Goal: Task Accomplishment & Management: Complete application form

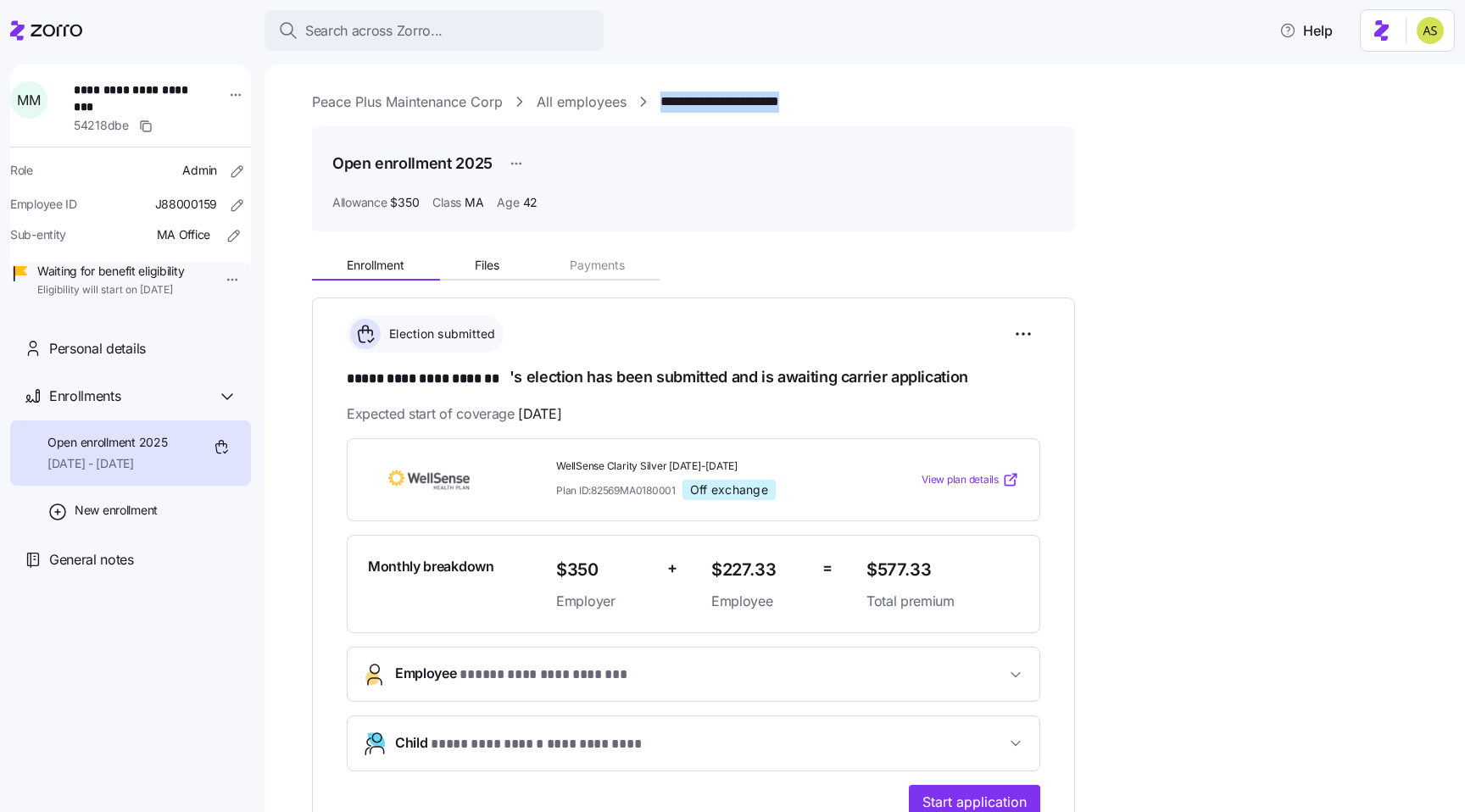
drag, startPoint x: 854, startPoint y: 93, endPoint x: 669, endPoint y: 83, distance: 185.3
click at [669, 83] on div "**********" at bounding box center [864, 438] width 1200 height 747
copy link "**********"
click at [456, 110] on link "Peace Plus Maintenance Corp" at bounding box center [407, 101] width 191 height 21
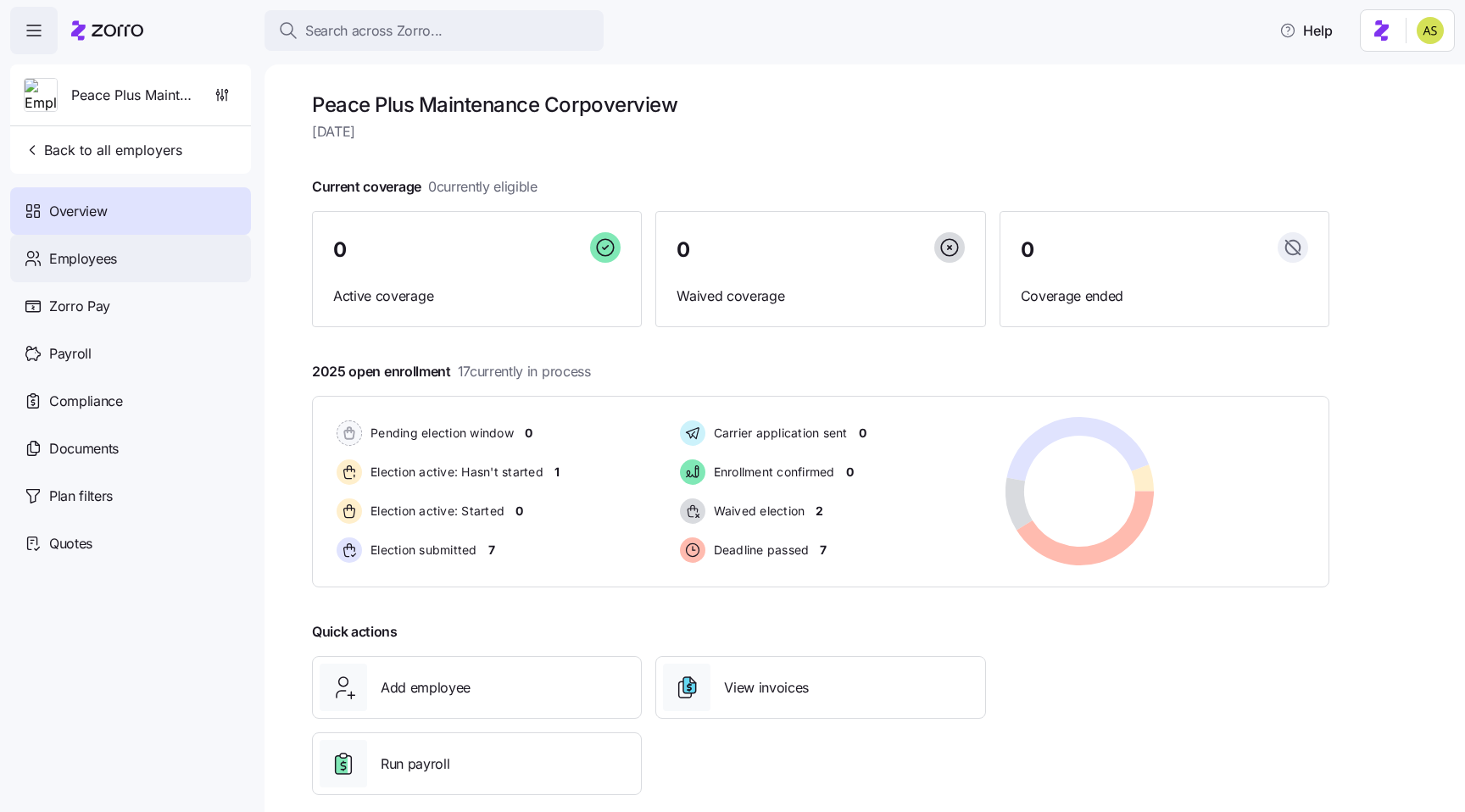
click at [109, 264] on span "Employees" at bounding box center [83, 258] width 68 height 21
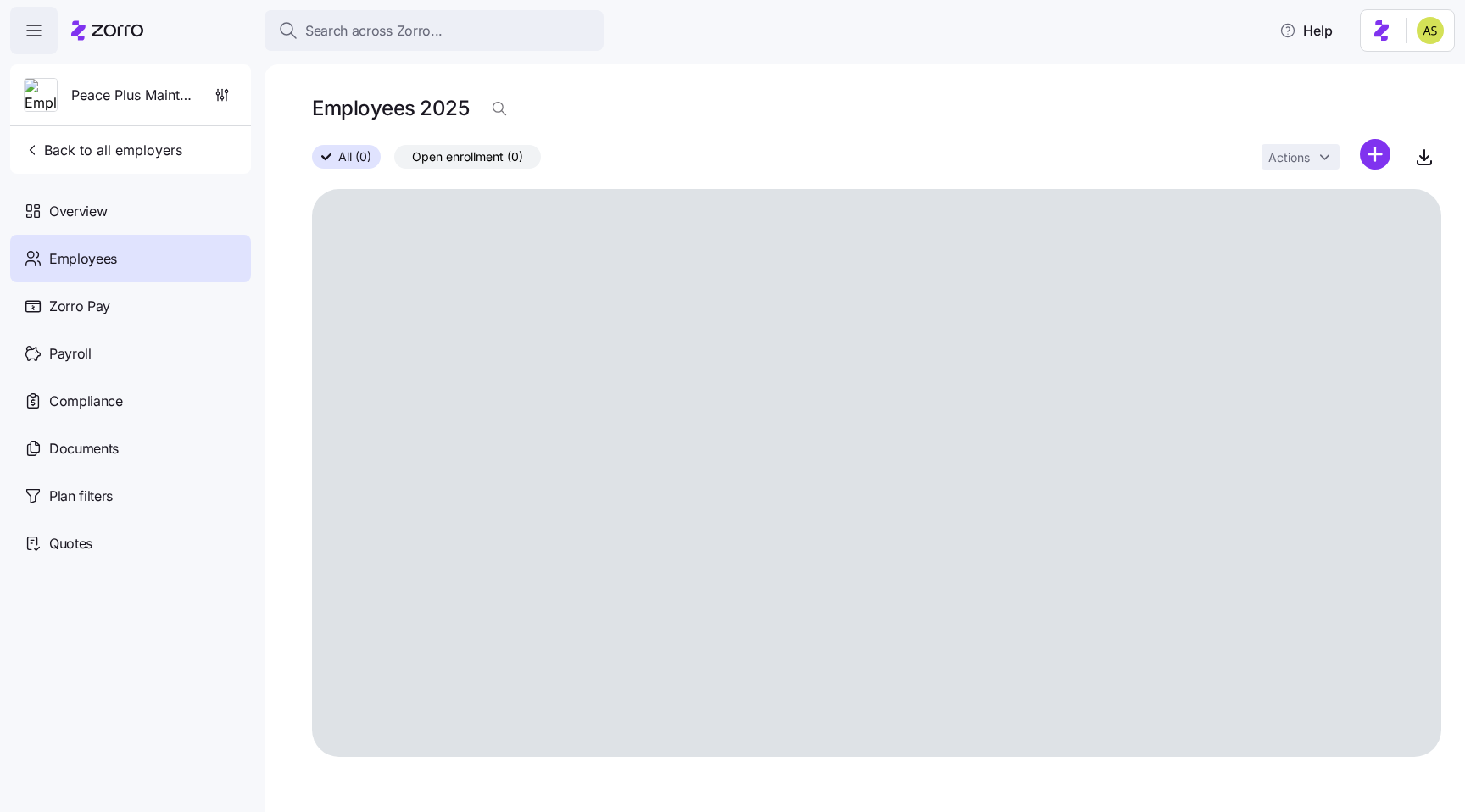
click at [123, 34] on icon at bounding box center [108, 31] width 73 height 20
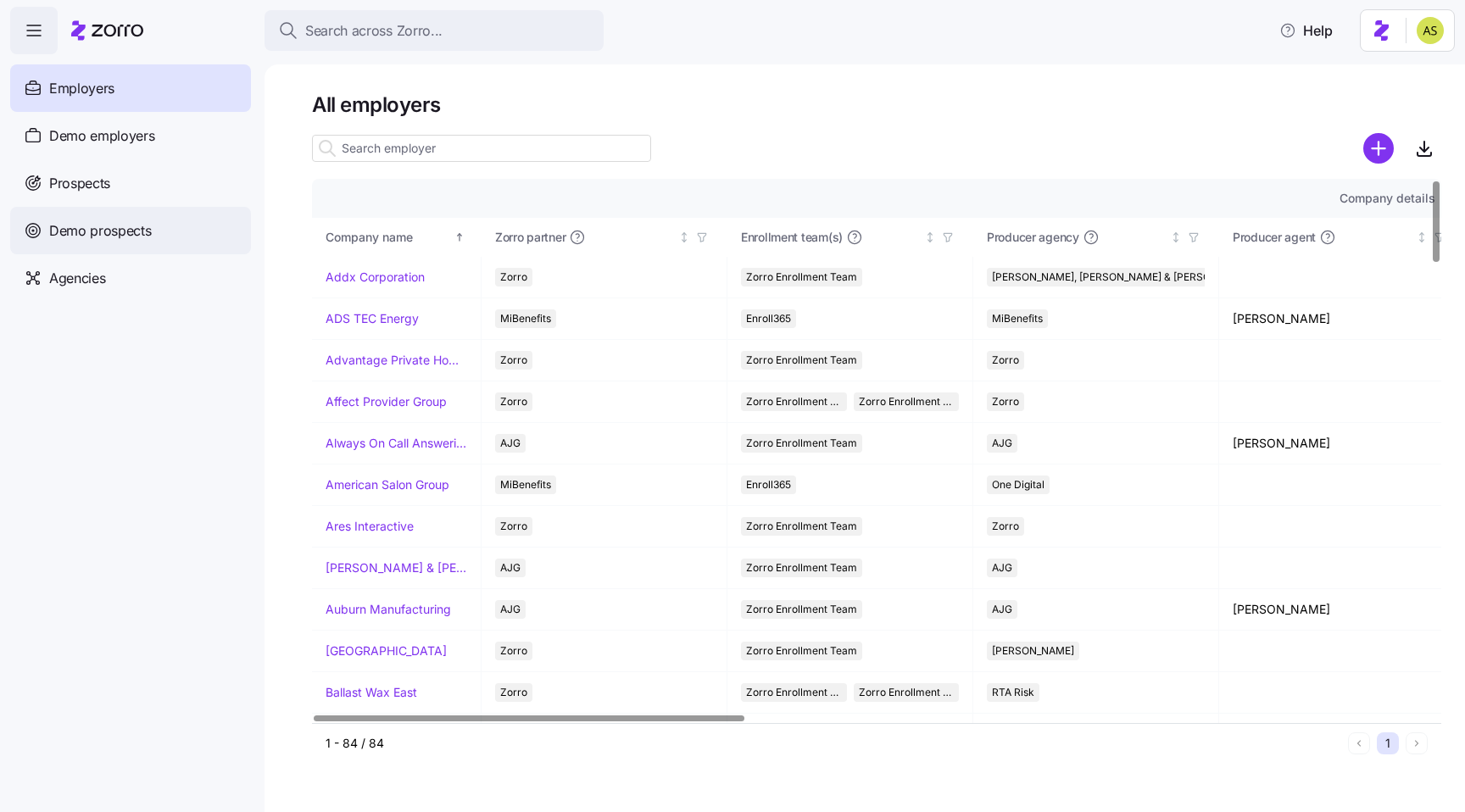
click at [139, 224] on span "Demo prospects" at bounding box center [100, 230] width 102 height 21
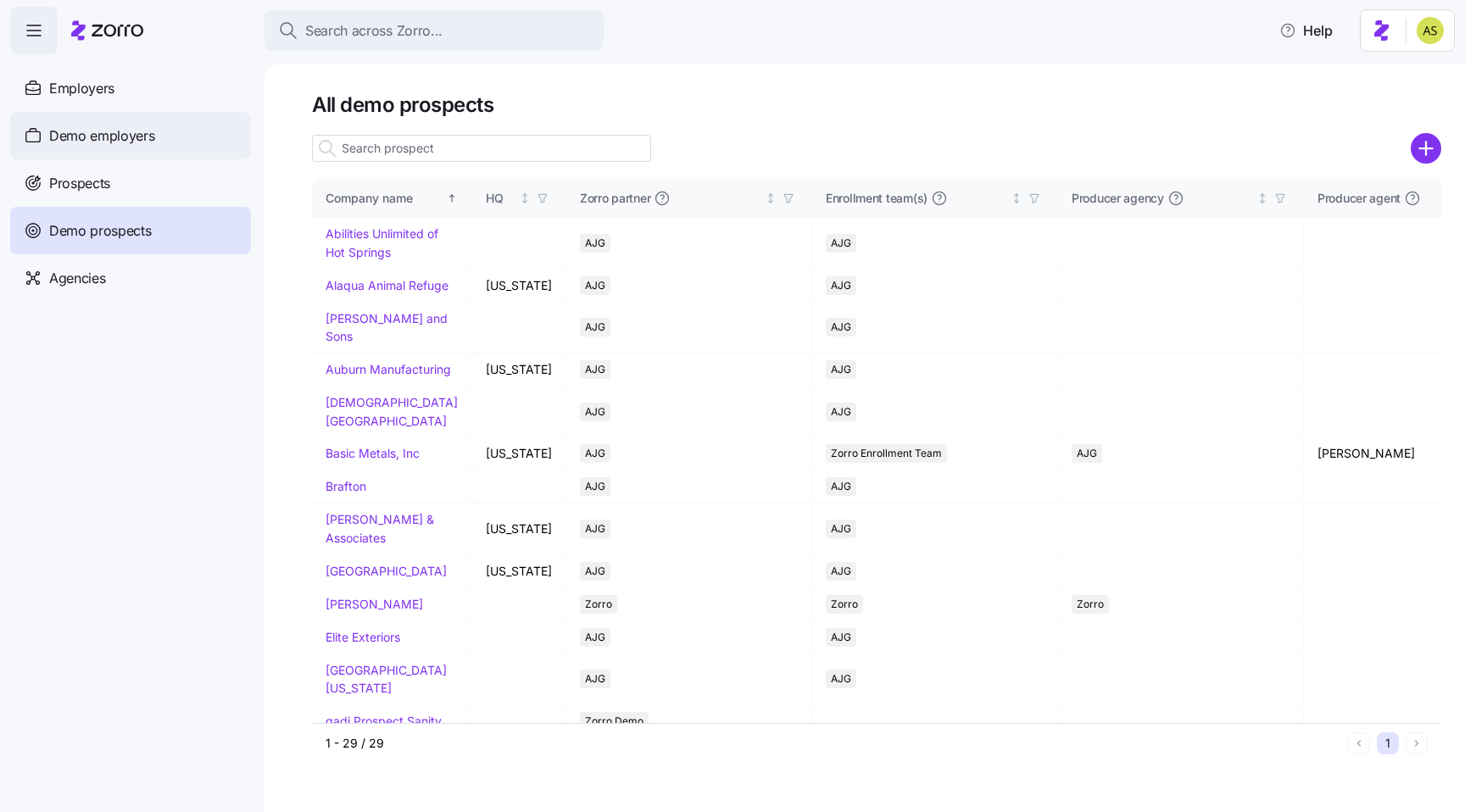
click at [121, 142] on span "Demo employers" at bounding box center [102, 136] width 106 height 21
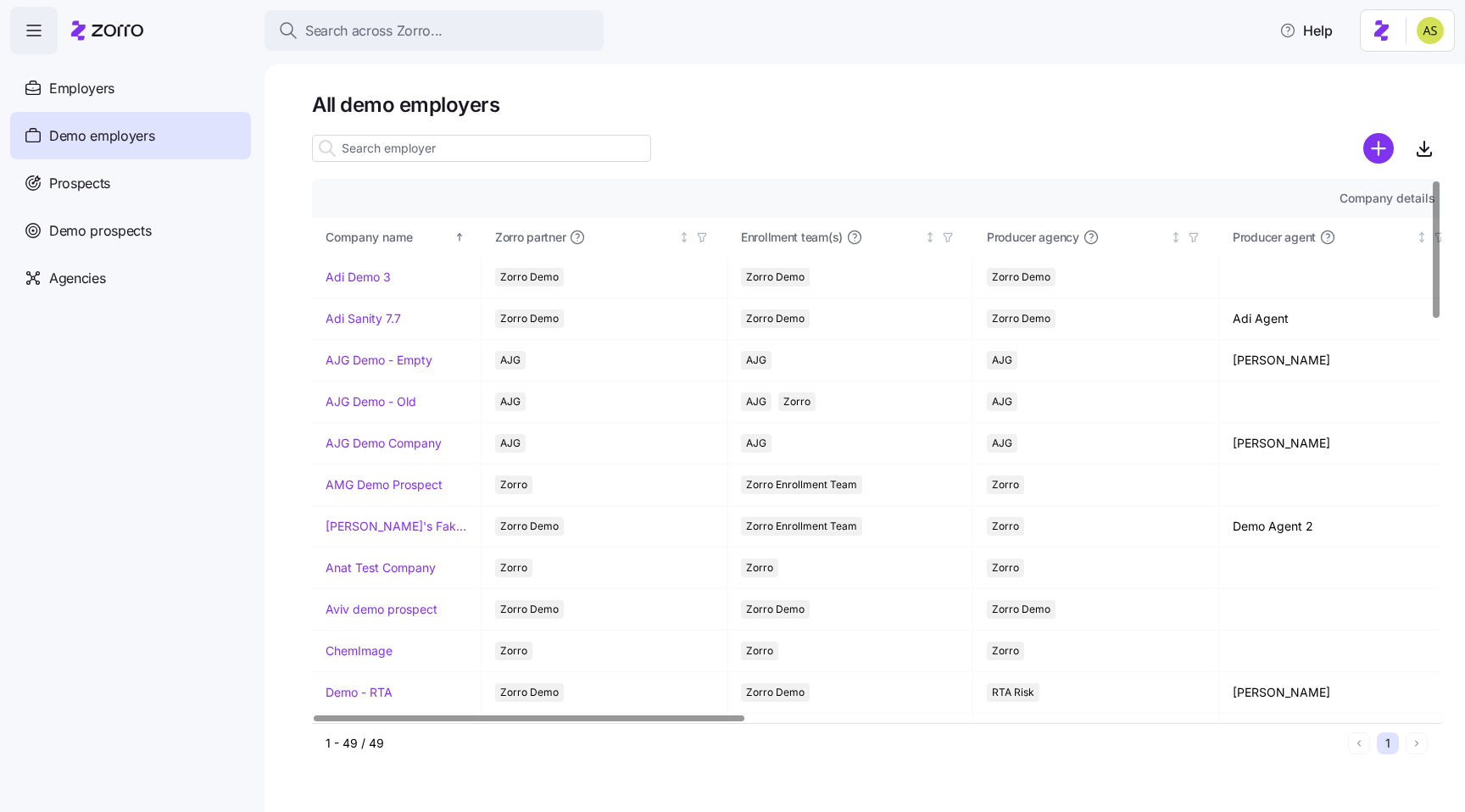
click at [390, 147] on input at bounding box center [482, 148] width 339 height 27
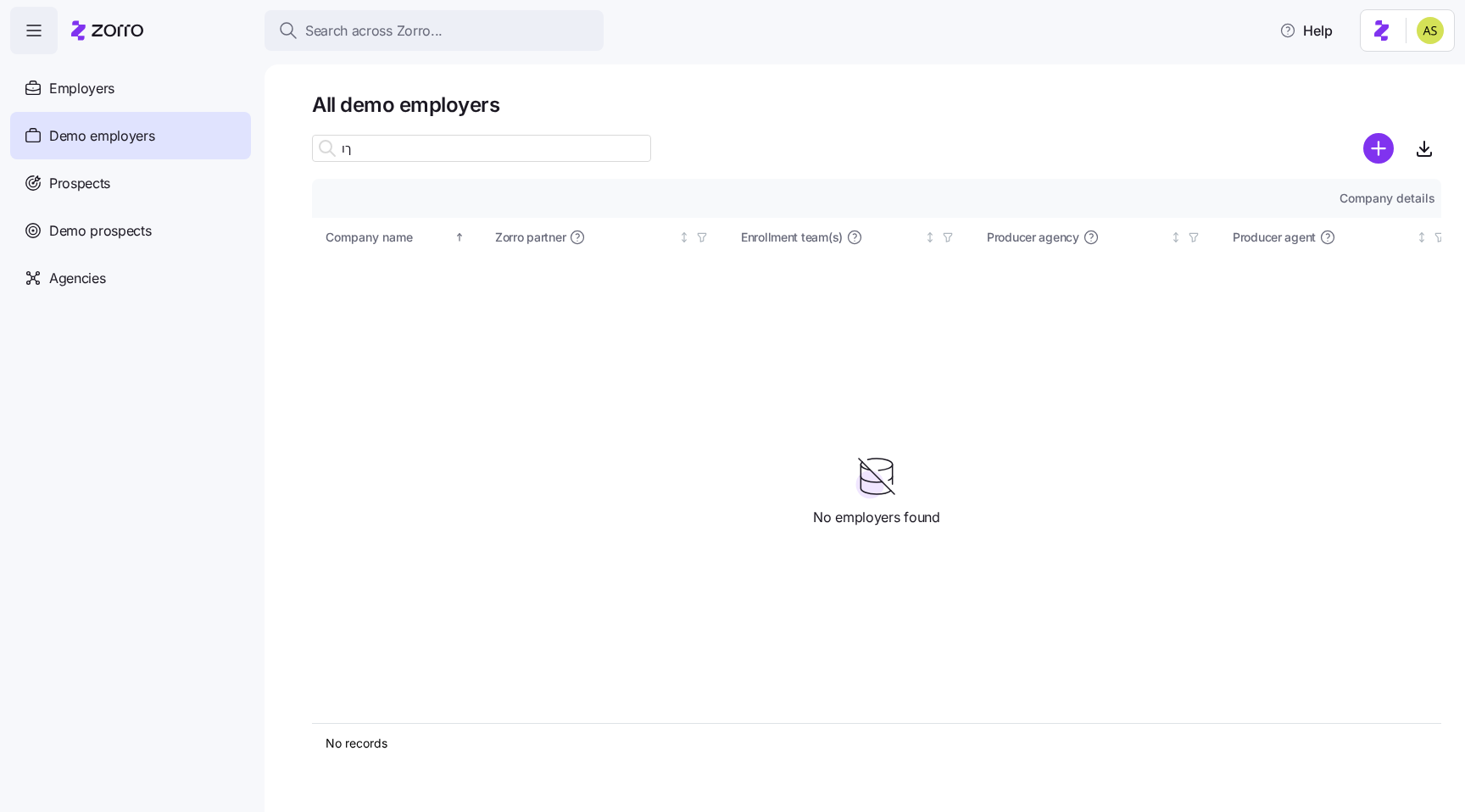
type input "ך"
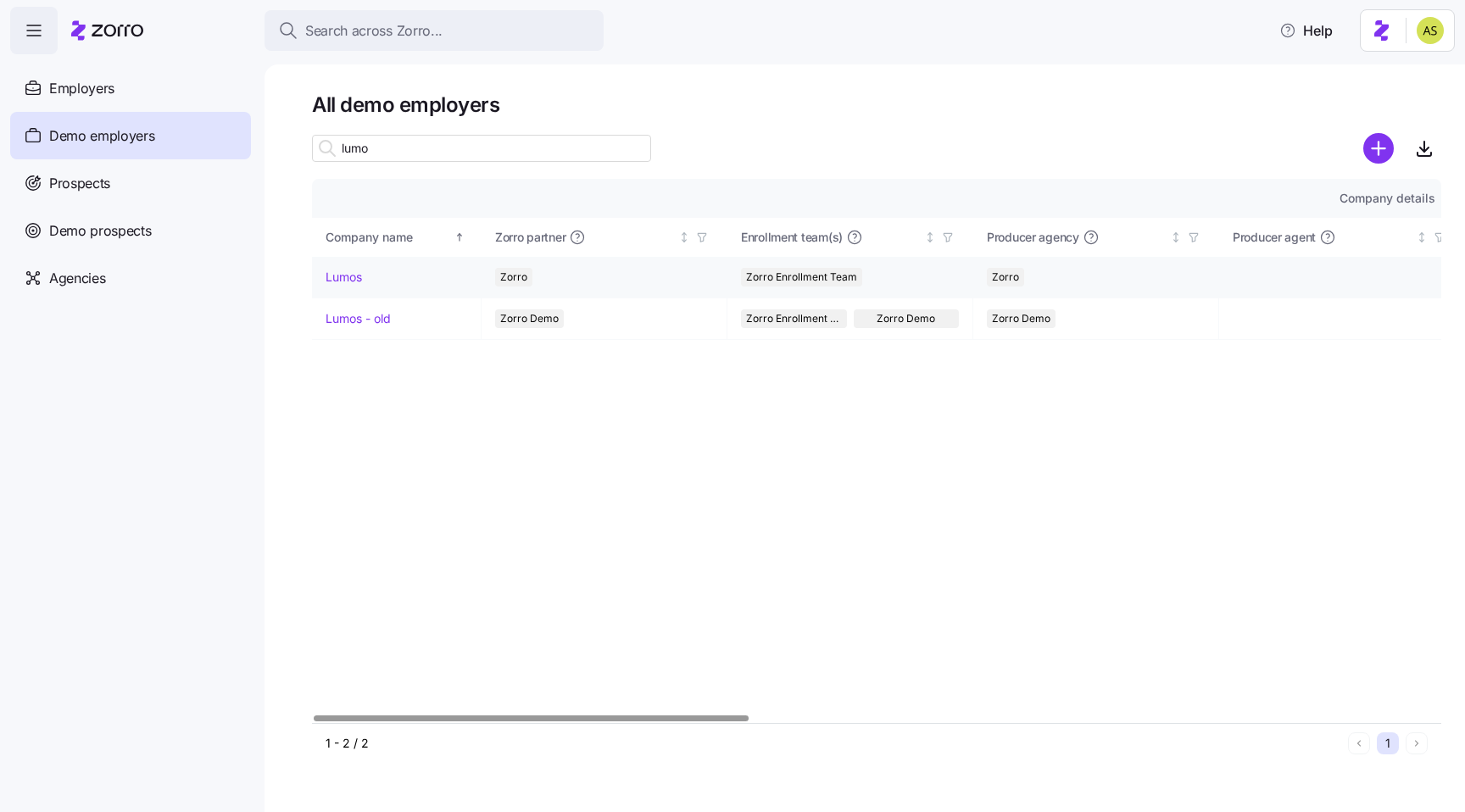
type input "lumo"
click at [355, 276] on link "Lumos" at bounding box center [343, 277] width 36 height 17
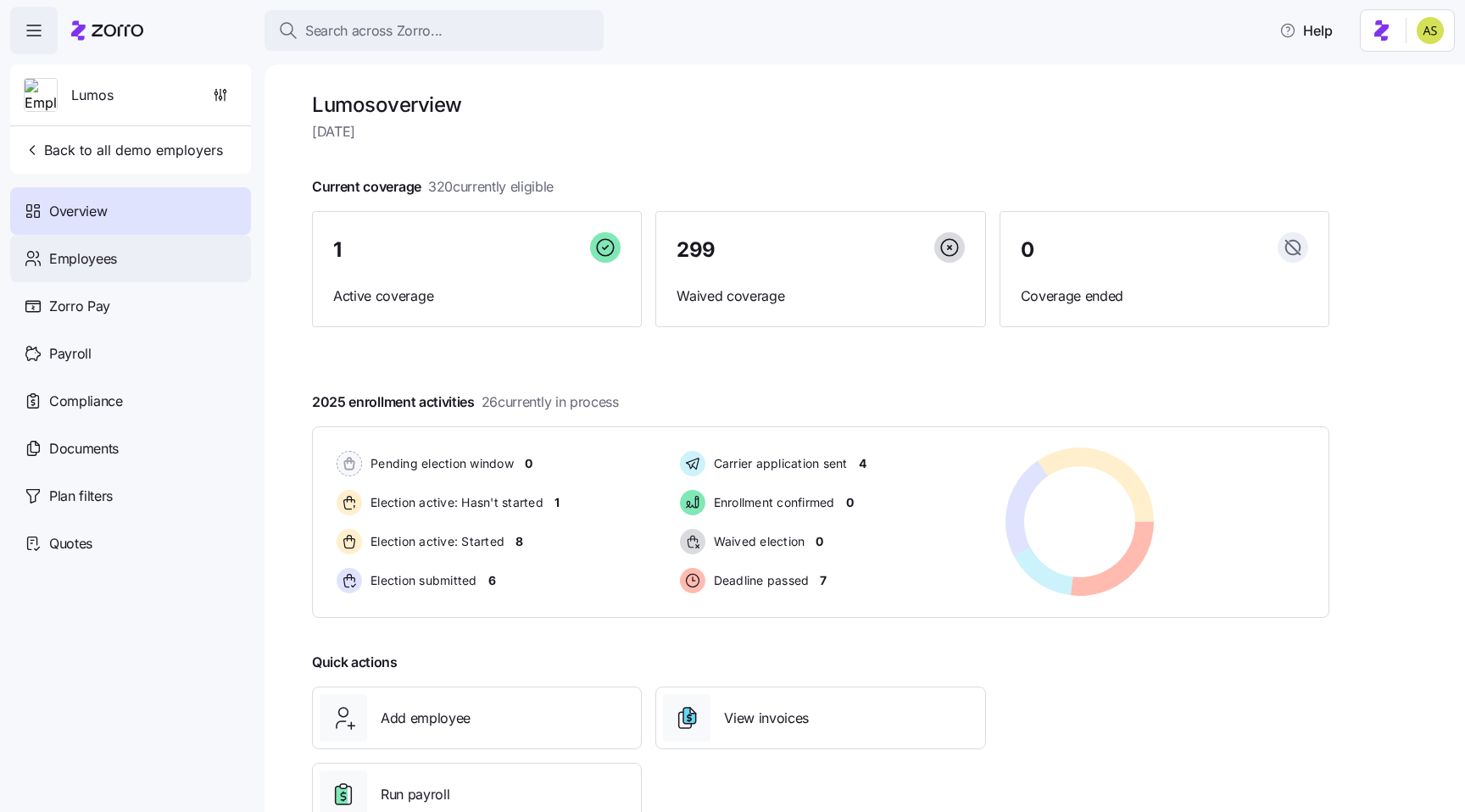
click at [218, 259] on div "Employees" at bounding box center [130, 258] width 241 height 47
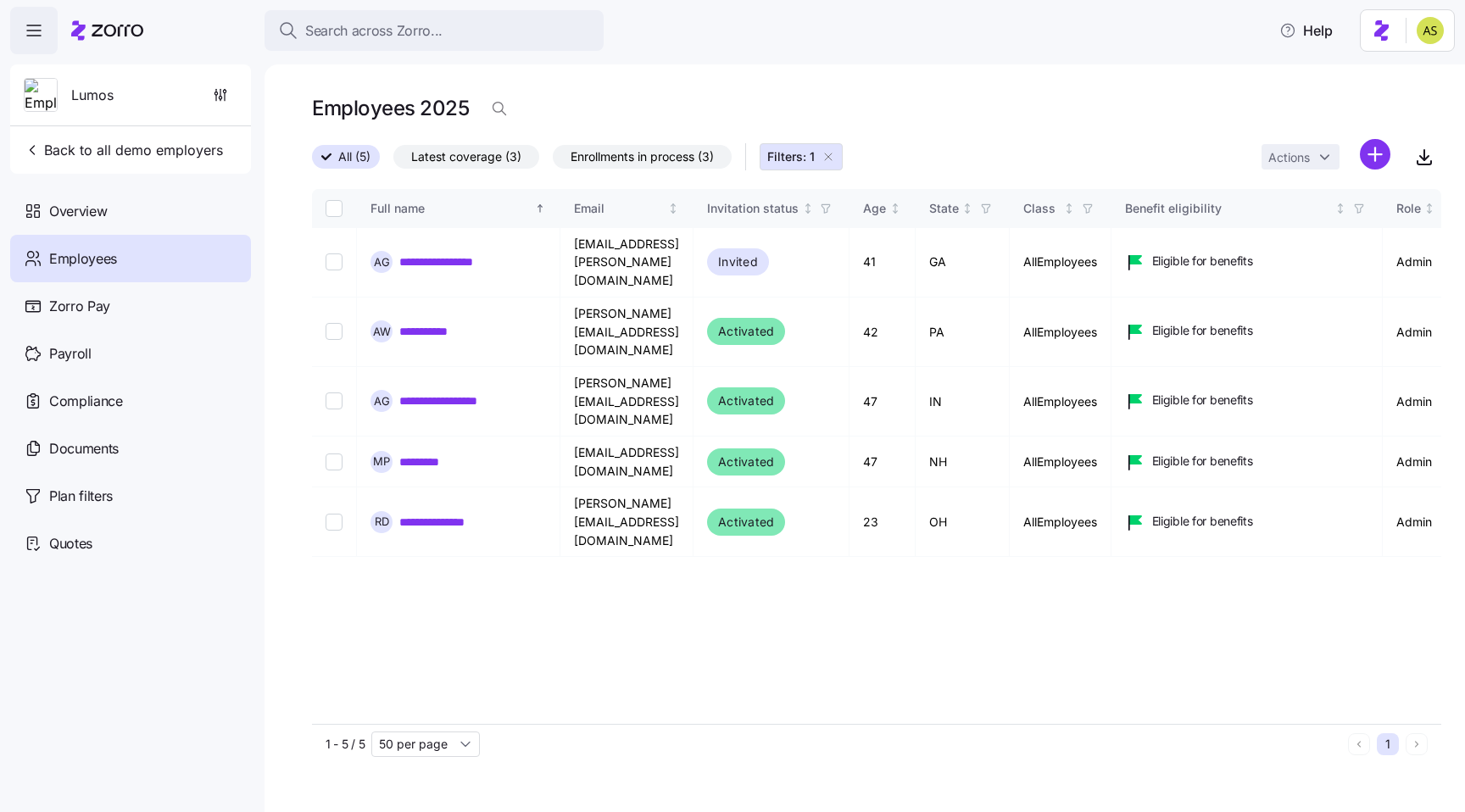
click at [835, 159] on icon "button" at bounding box center [828, 156] width 14 height 14
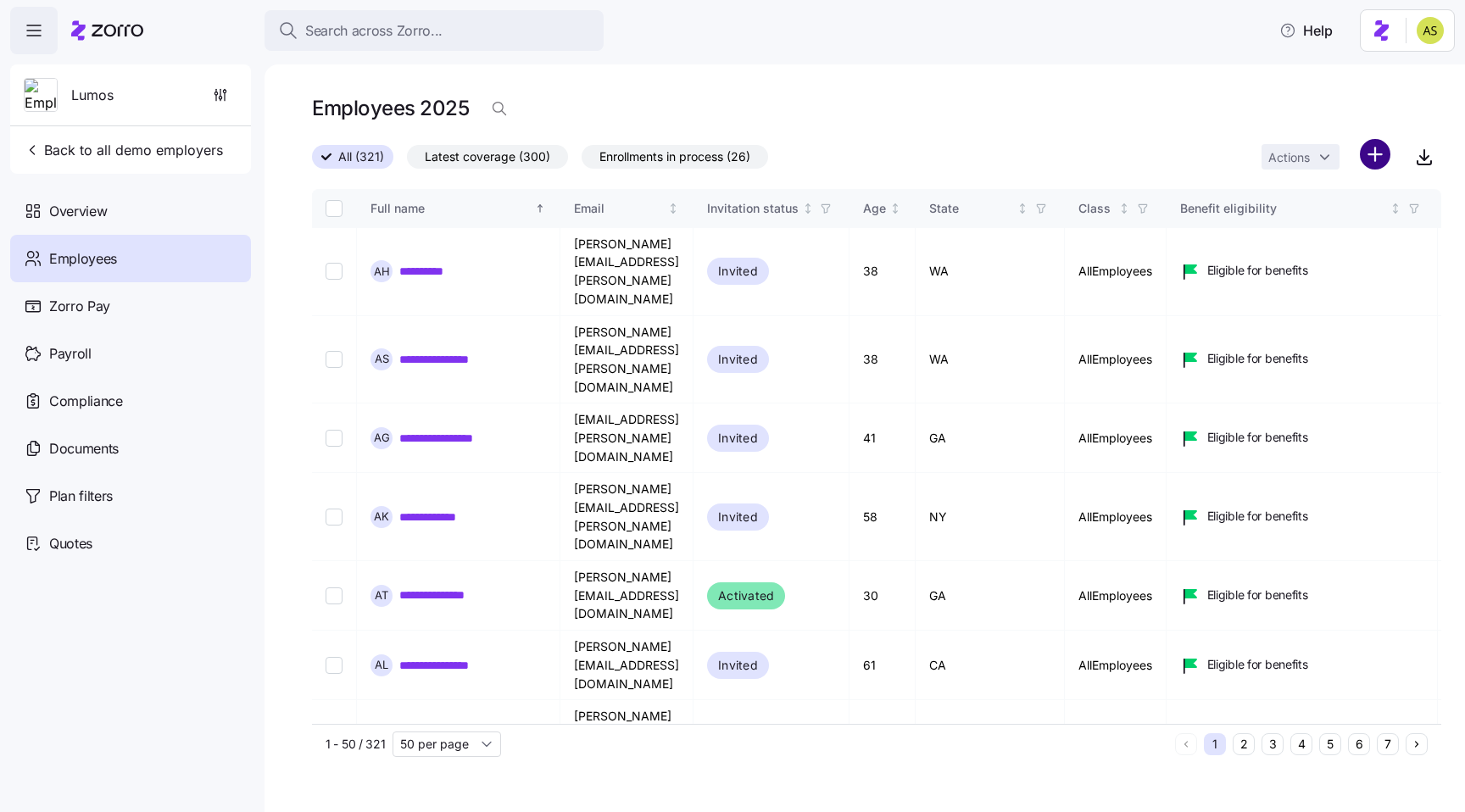
click at [1383, 158] on html "**********" at bounding box center [732, 400] width 1465 height 802
click at [1326, 236] on span "Add a new employee" at bounding box center [1321, 227] width 113 height 17
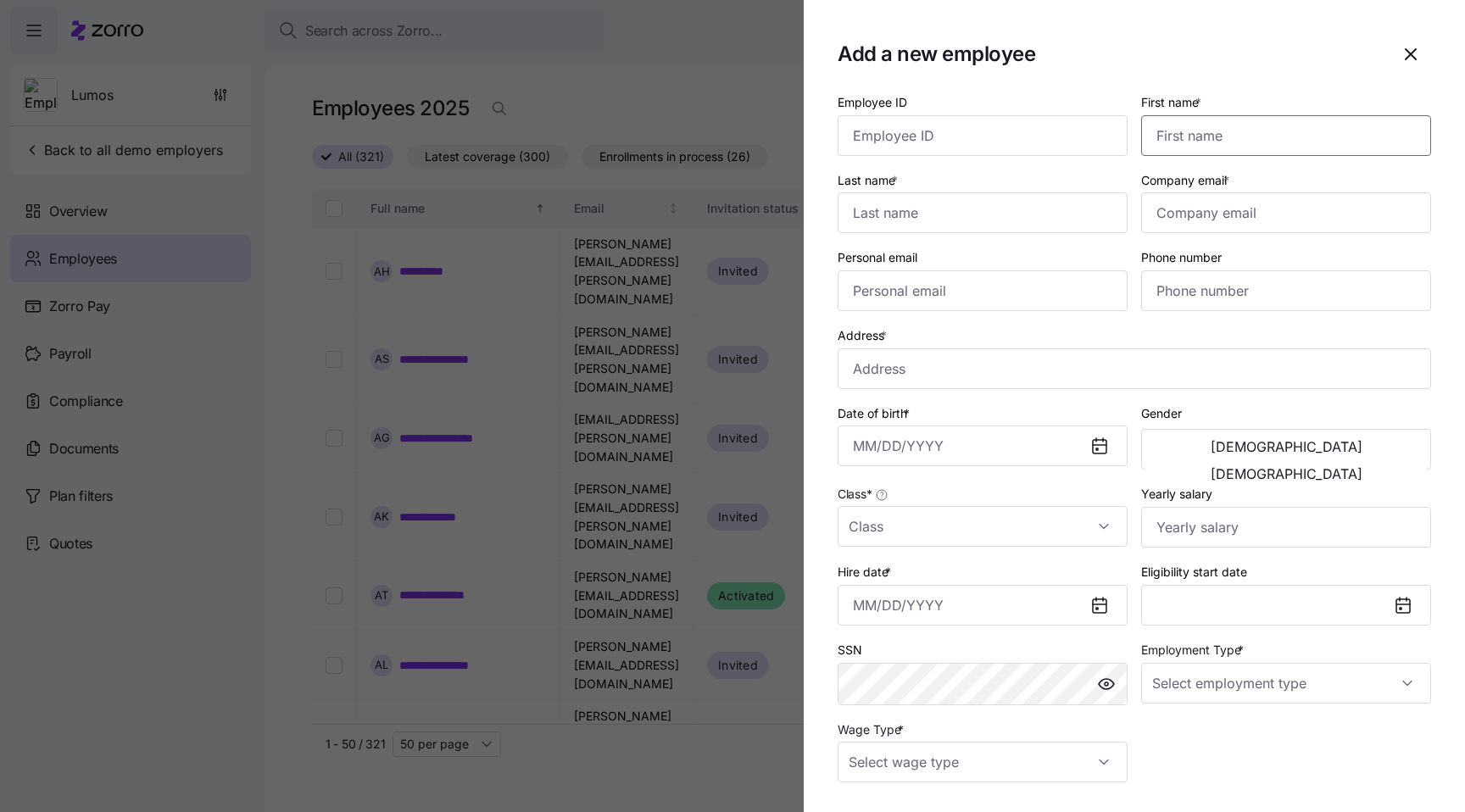
click at [1227, 137] on input "First name *" at bounding box center [1287, 136] width 290 height 41
type input "Amit"
type input "[PERSON_NAME]"
type input "[PERSON_NAME][EMAIL_ADDRESS][DOMAIN_NAME]"
click at [1046, 380] on input "Address *" at bounding box center [1134, 369] width 593 height 41
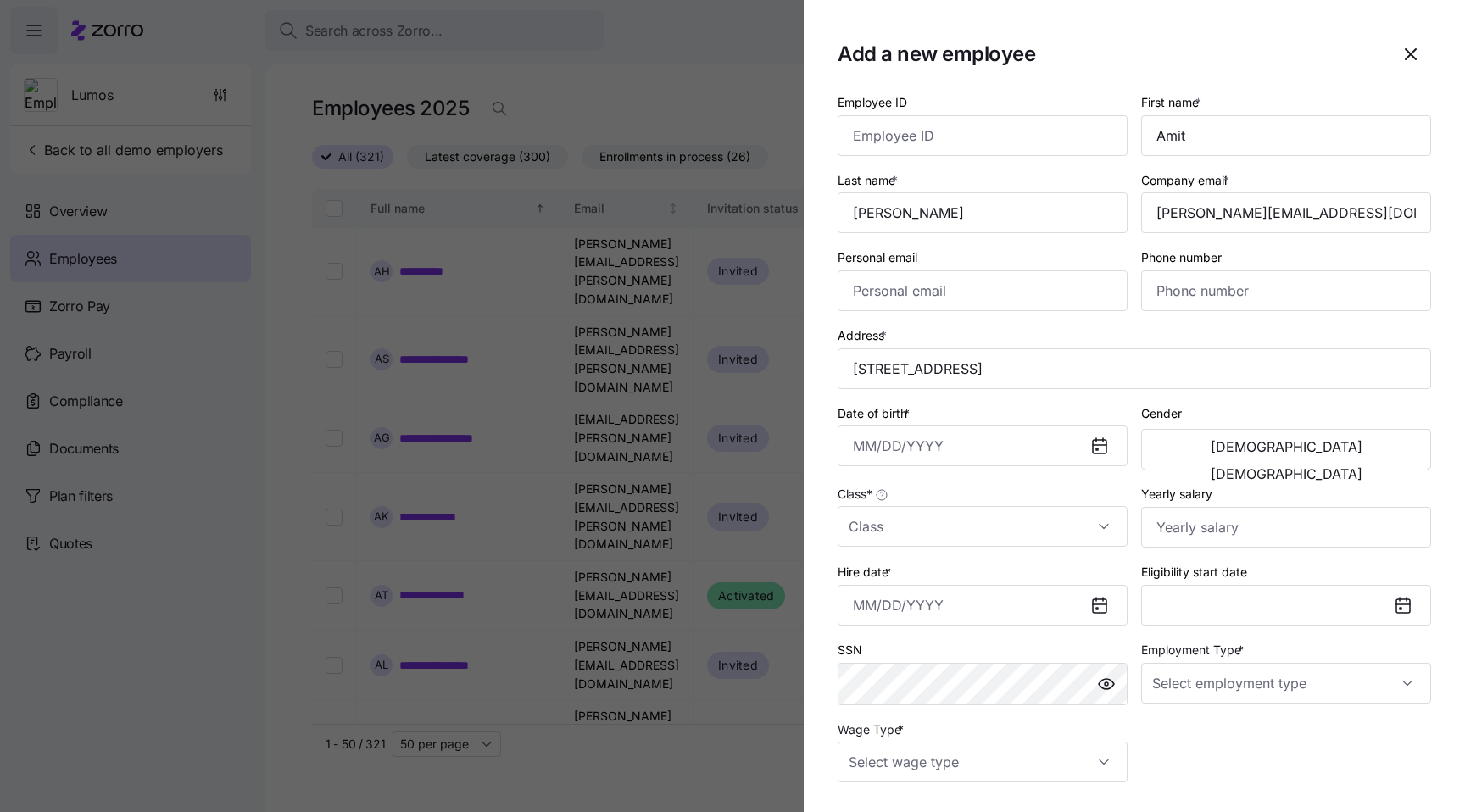
type input "[STREET_ADDRESS]"
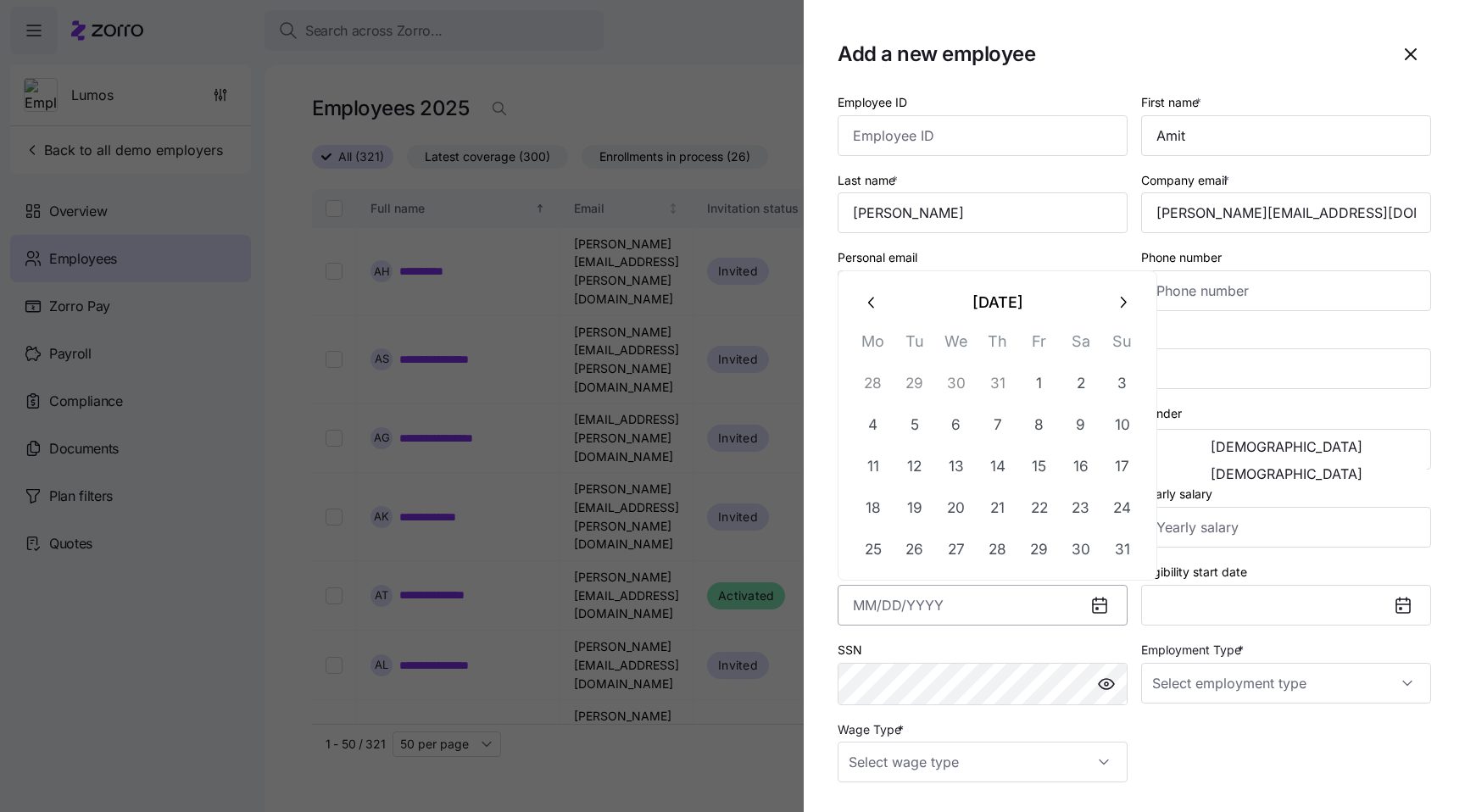
click at [1080, 609] on input "Hire date *" at bounding box center [983, 605] width 290 height 41
click at [977, 309] on button "[DATE]" at bounding box center [996, 302] width 209 height 41
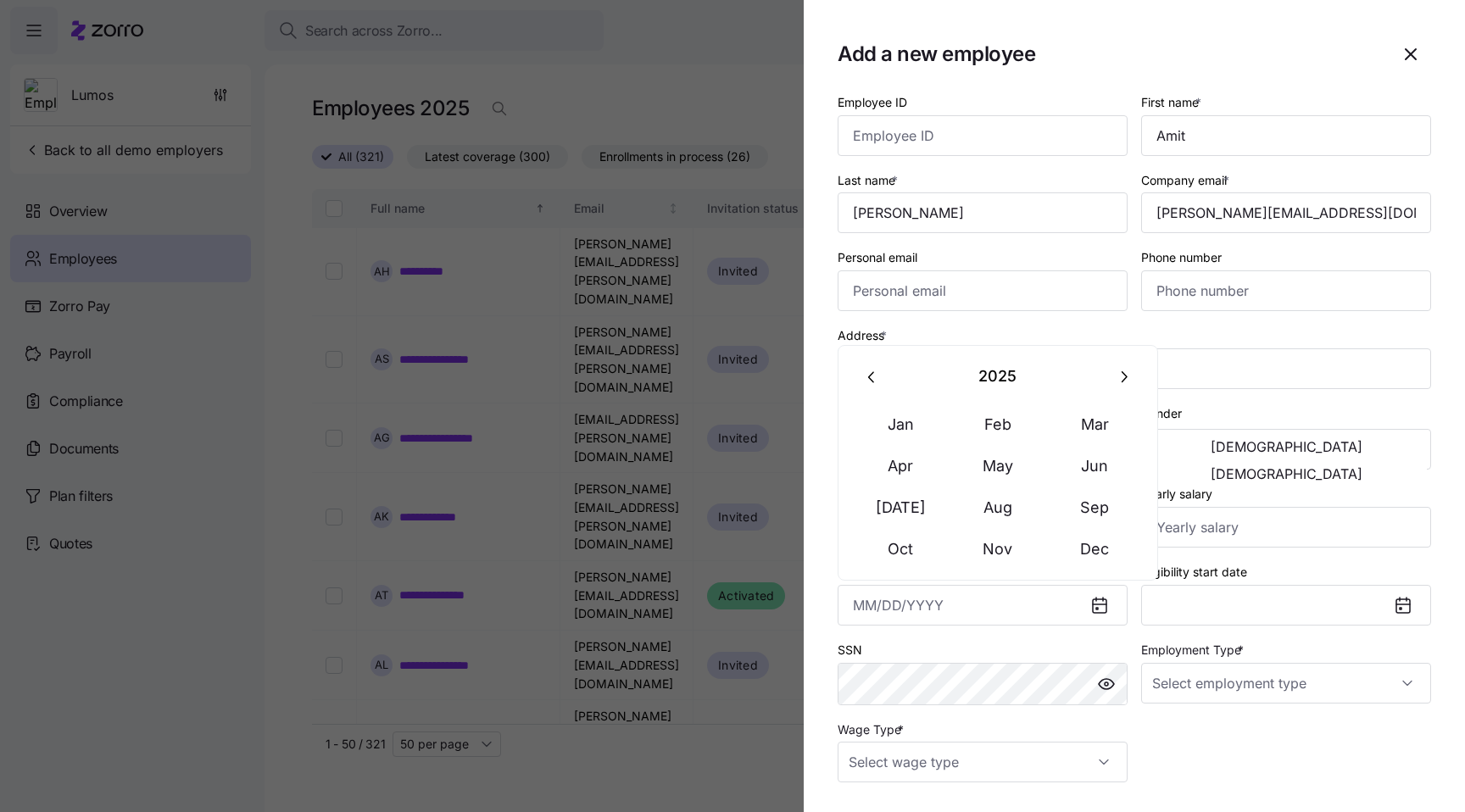
click at [852, 376] on button "button" at bounding box center [873, 376] width 41 height 41
click at [853, 376] on button "button" at bounding box center [873, 376] width 41 height 41
click at [978, 514] on button "Aug" at bounding box center [997, 507] width 97 height 41
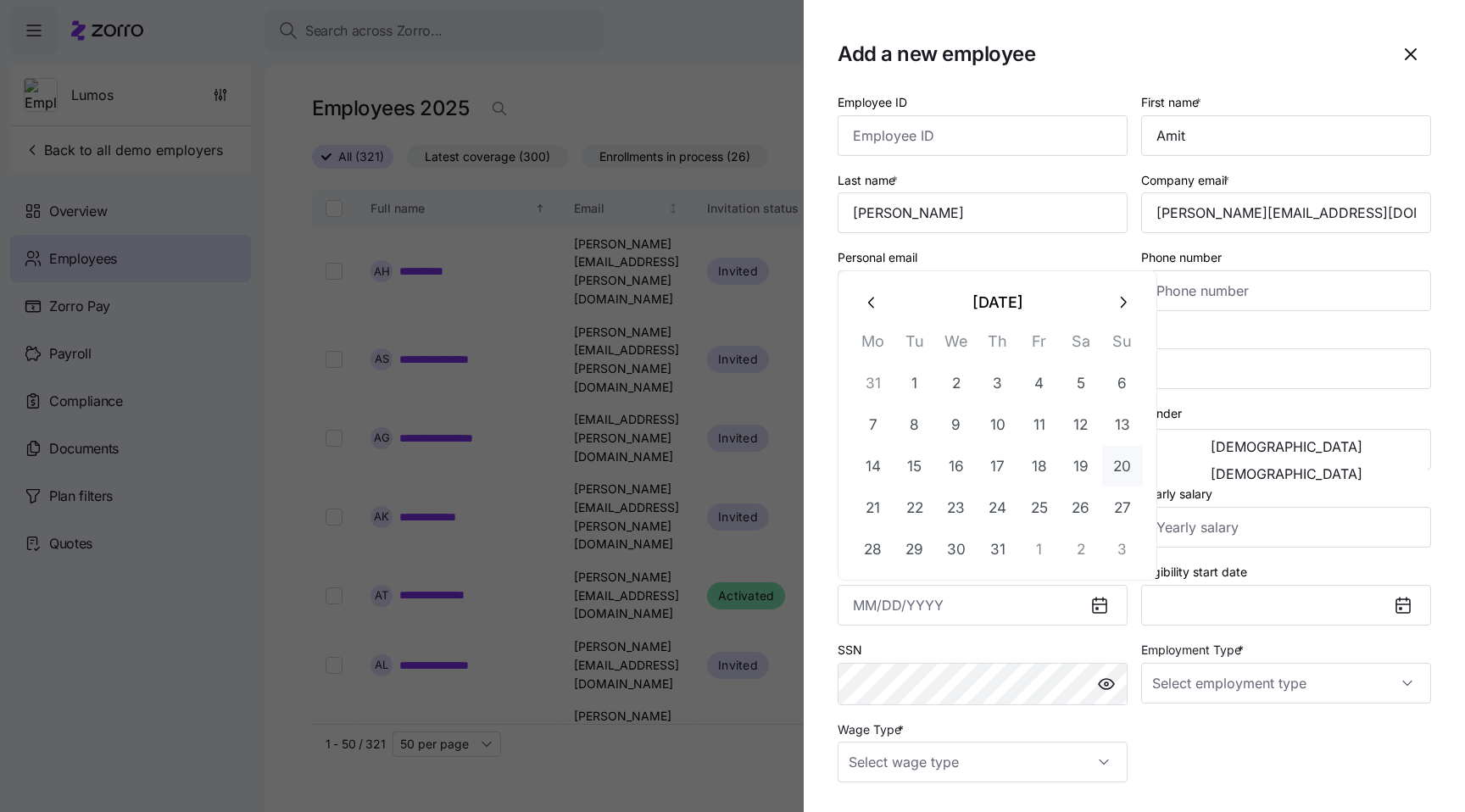
click at [1124, 469] on button "20" at bounding box center [1123, 466] width 41 height 41
type input "[DATE]"
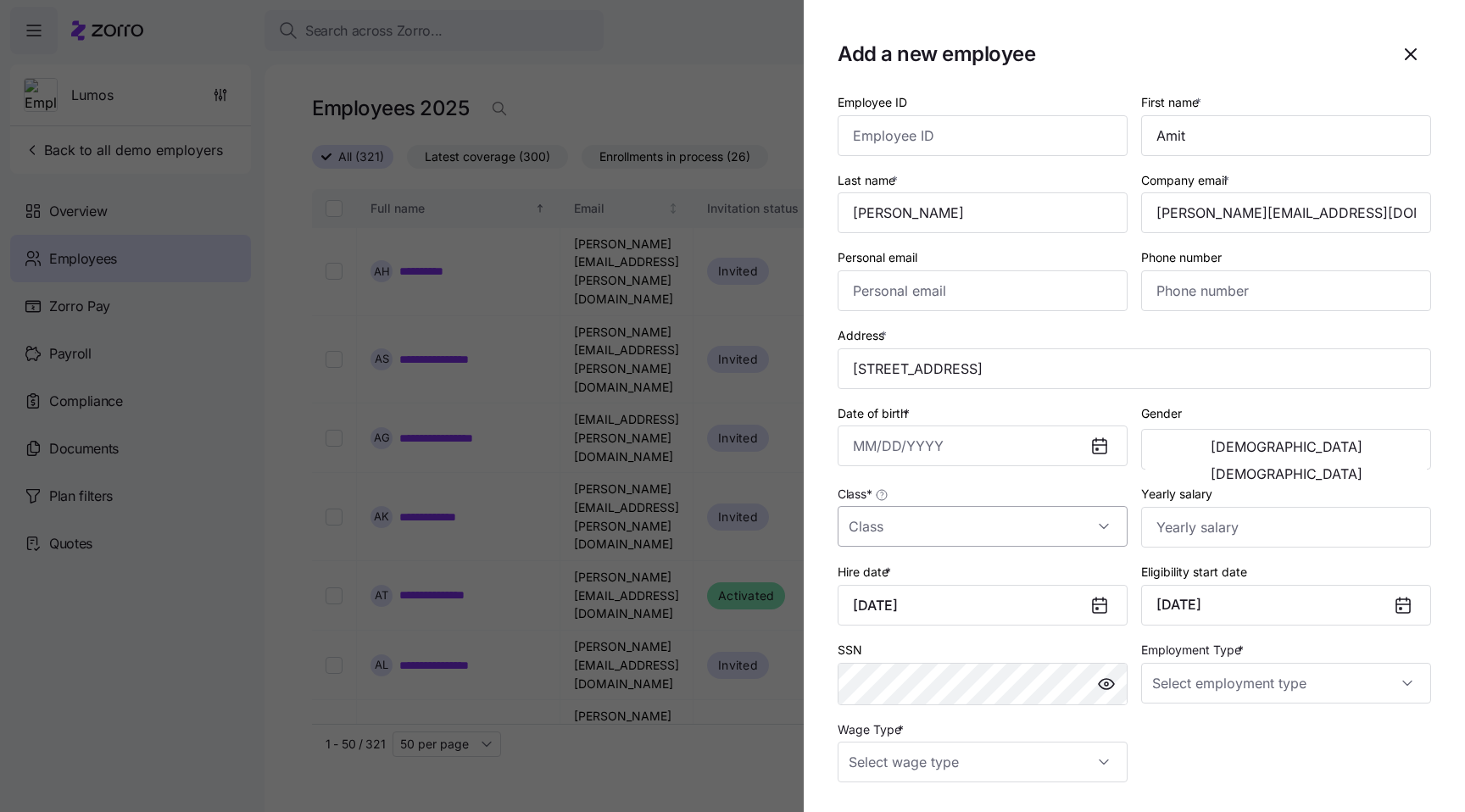
click at [1029, 540] on input "Class *" at bounding box center [983, 526] width 290 height 41
click at [1013, 571] on div "AllEmployees" at bounding box center [982, 581] width 276 height 35
type input "AllEmployees"
click at [1237, 701] on input "Employment Type *" at bounding box center [1287, 683] width 290 height 41
click at [1219, 727] on div "Full Time" at bounding box center [1286, 738] width 276 height 35
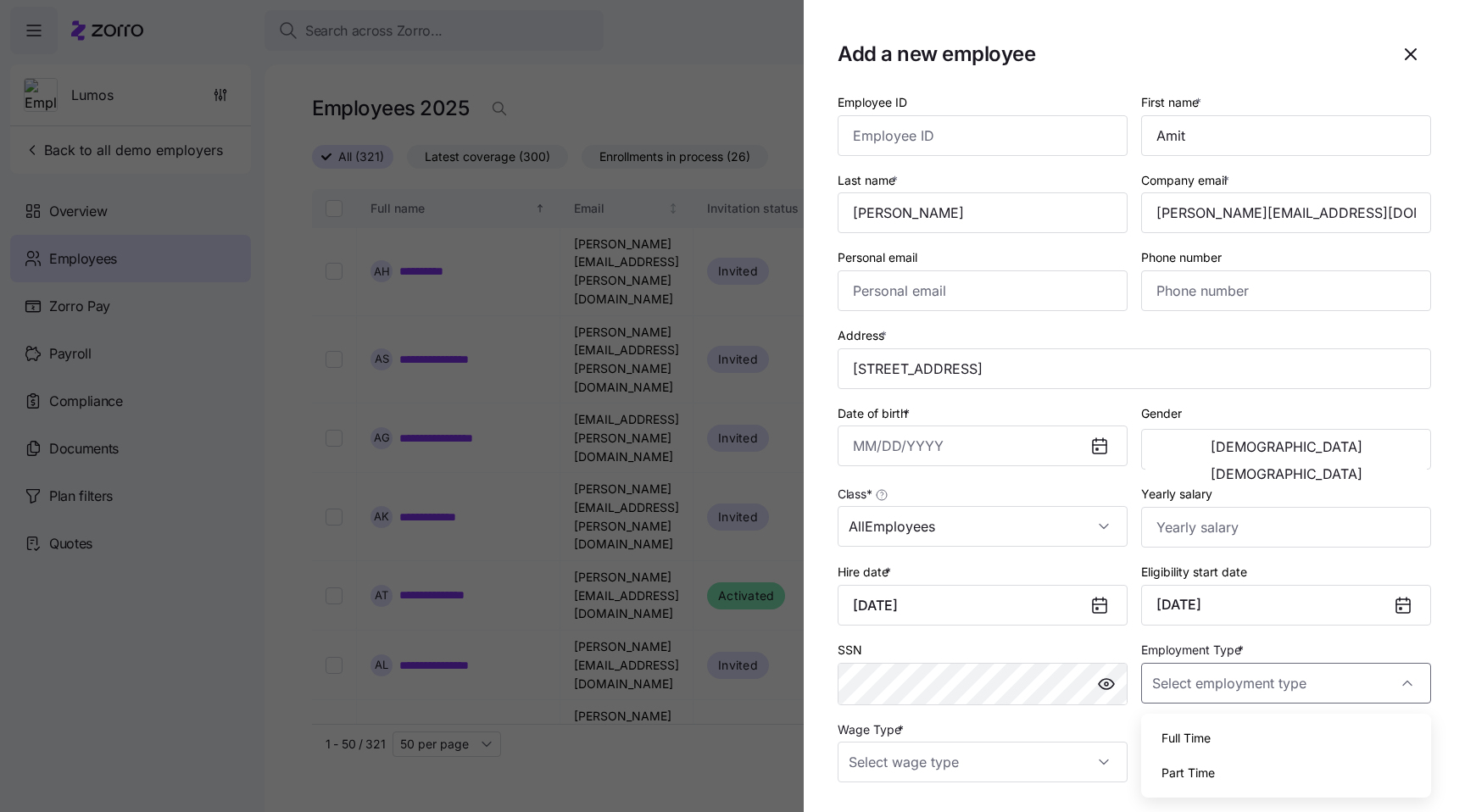
type input "Full Time"
click at [939, 740] on div "Wage Type *" at bounding box center [983, 750] width 290 height 64
click at [939, 759] on input "Wage Type *" at bounding box center [983, 762] width 290 height 41
click at [920, 688] on div "Salary" at bounding box center [982, 678] width 276 height 35
type input "Salary"
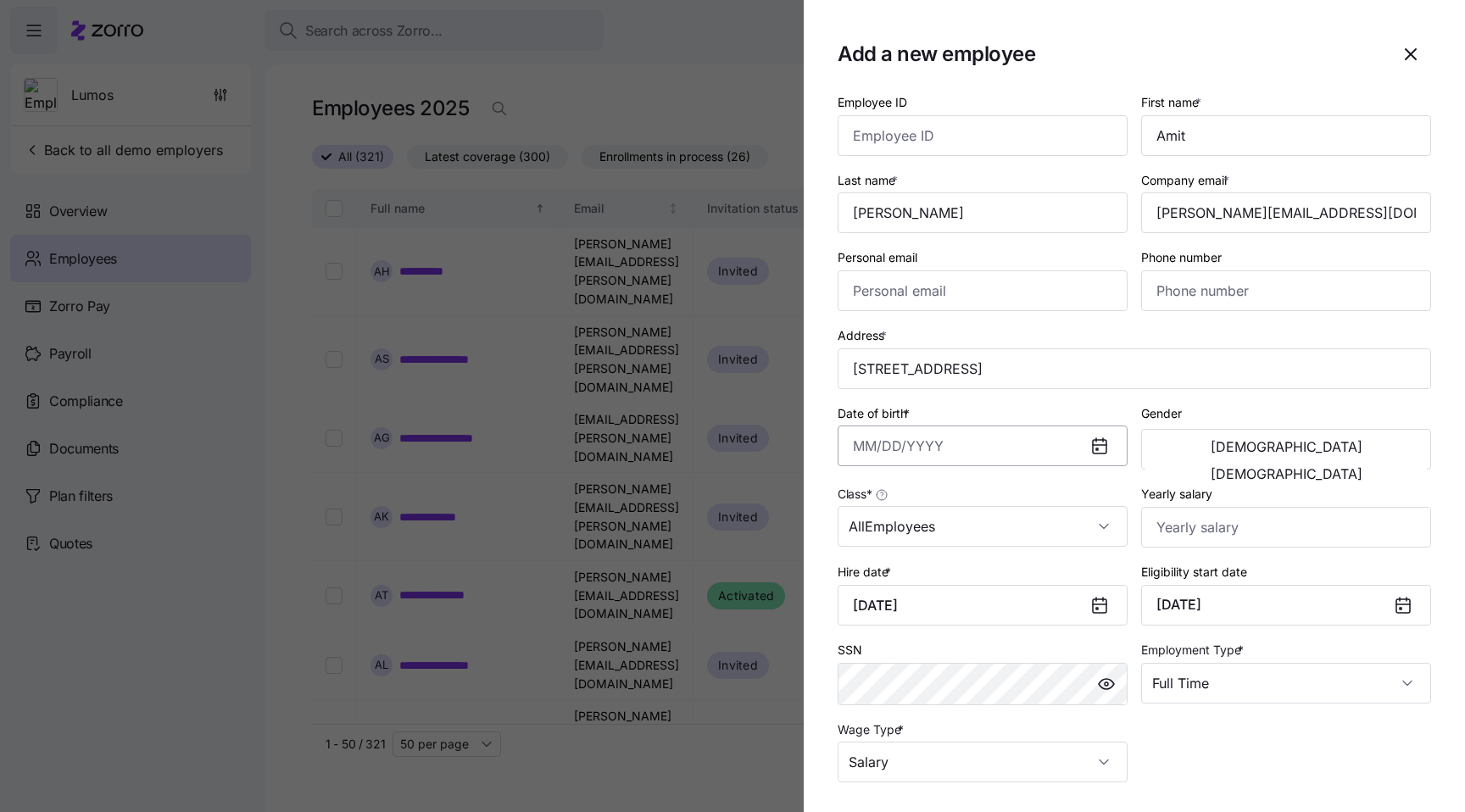
click at [990, 454] on input "Date of birth *" at bounding box center [983, 446] width 290 height 41
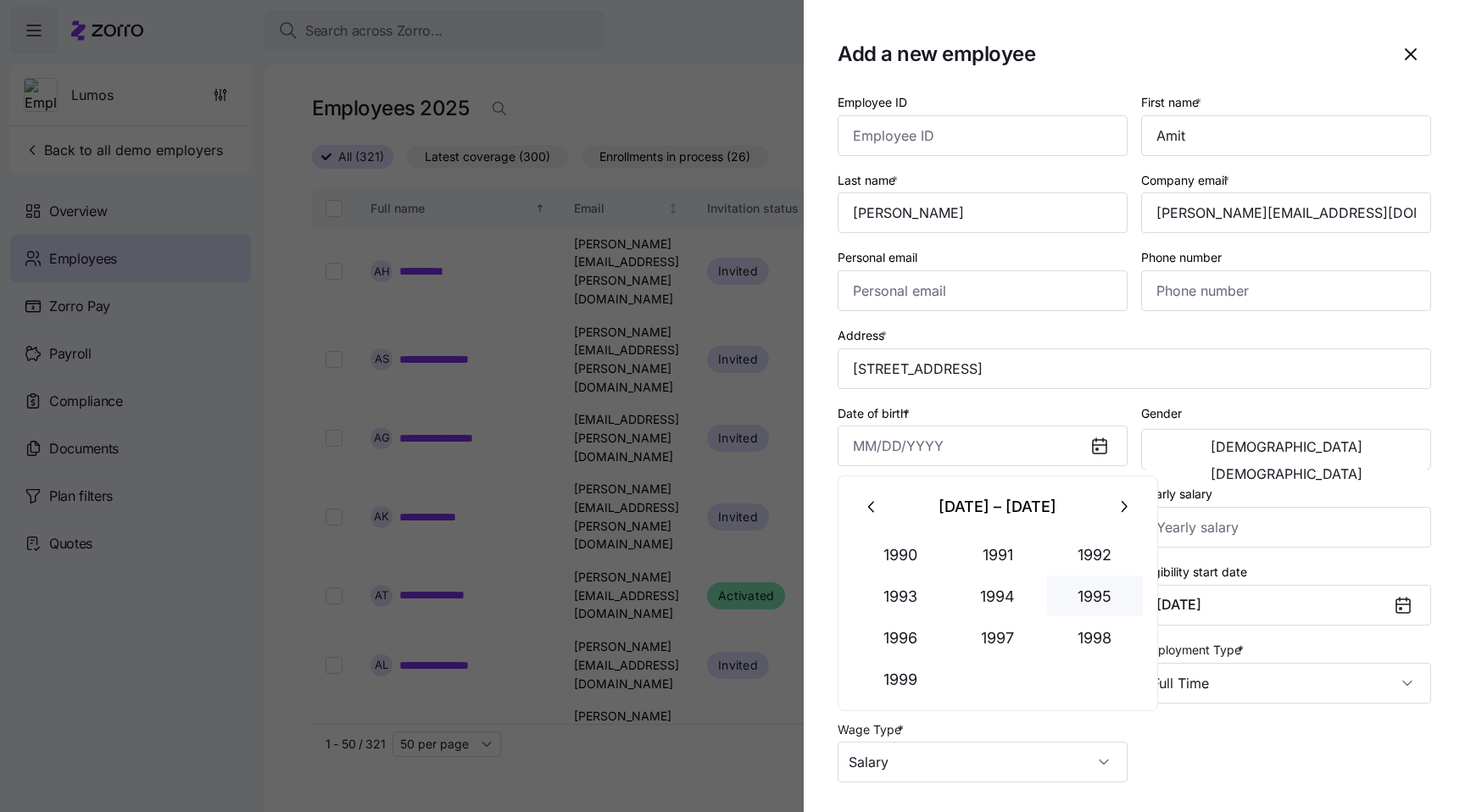
click at [1092, 584] on button "1995" at bounding box center [1095, 596] width 97 height 41
click at [1086, 557] on button "Mar" at bounding box center [1095, 555] width 97 height 41
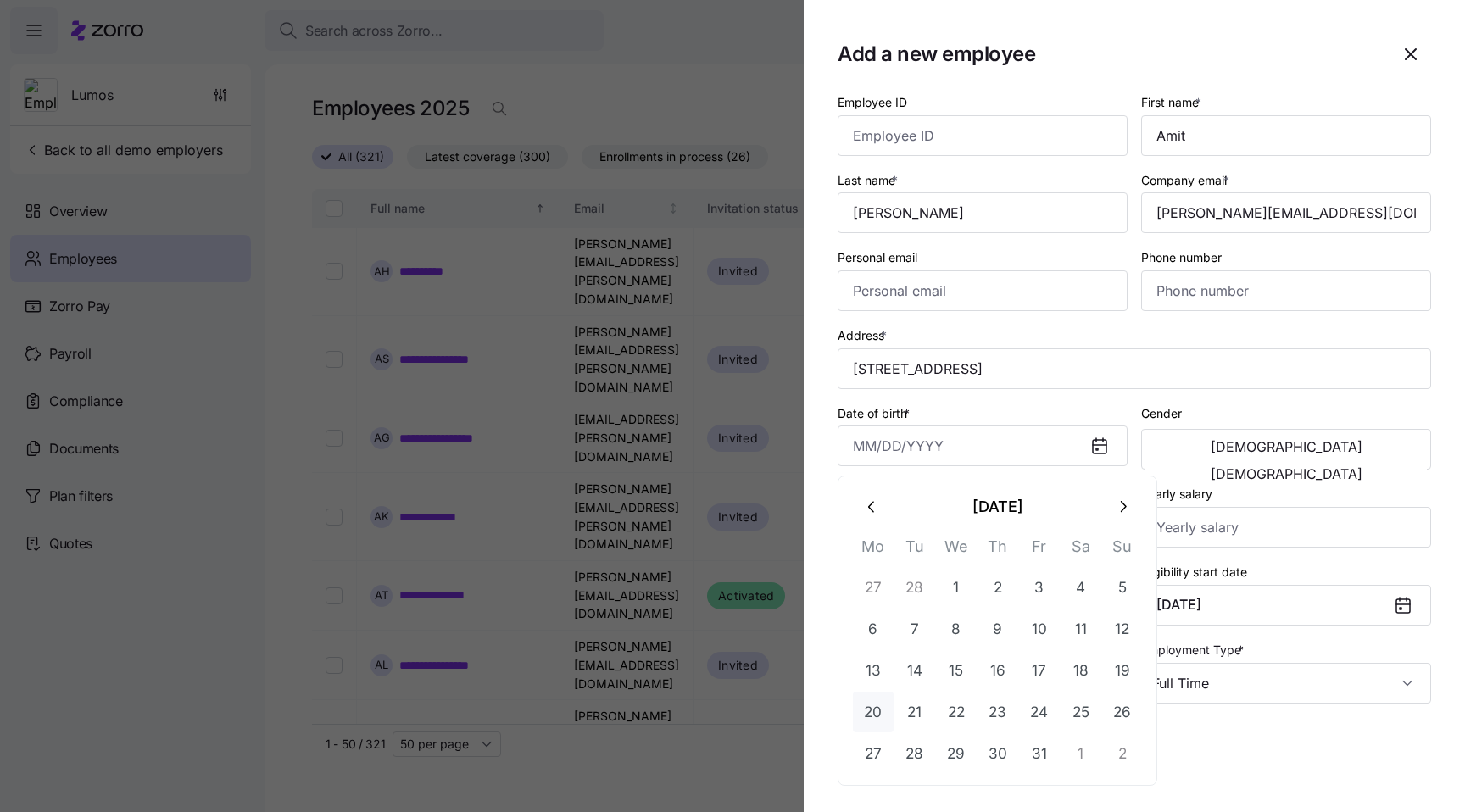
click at [867, 711] on button "20" at bounding box center [873, 712] width 41 height 41
type input "[DATE]"
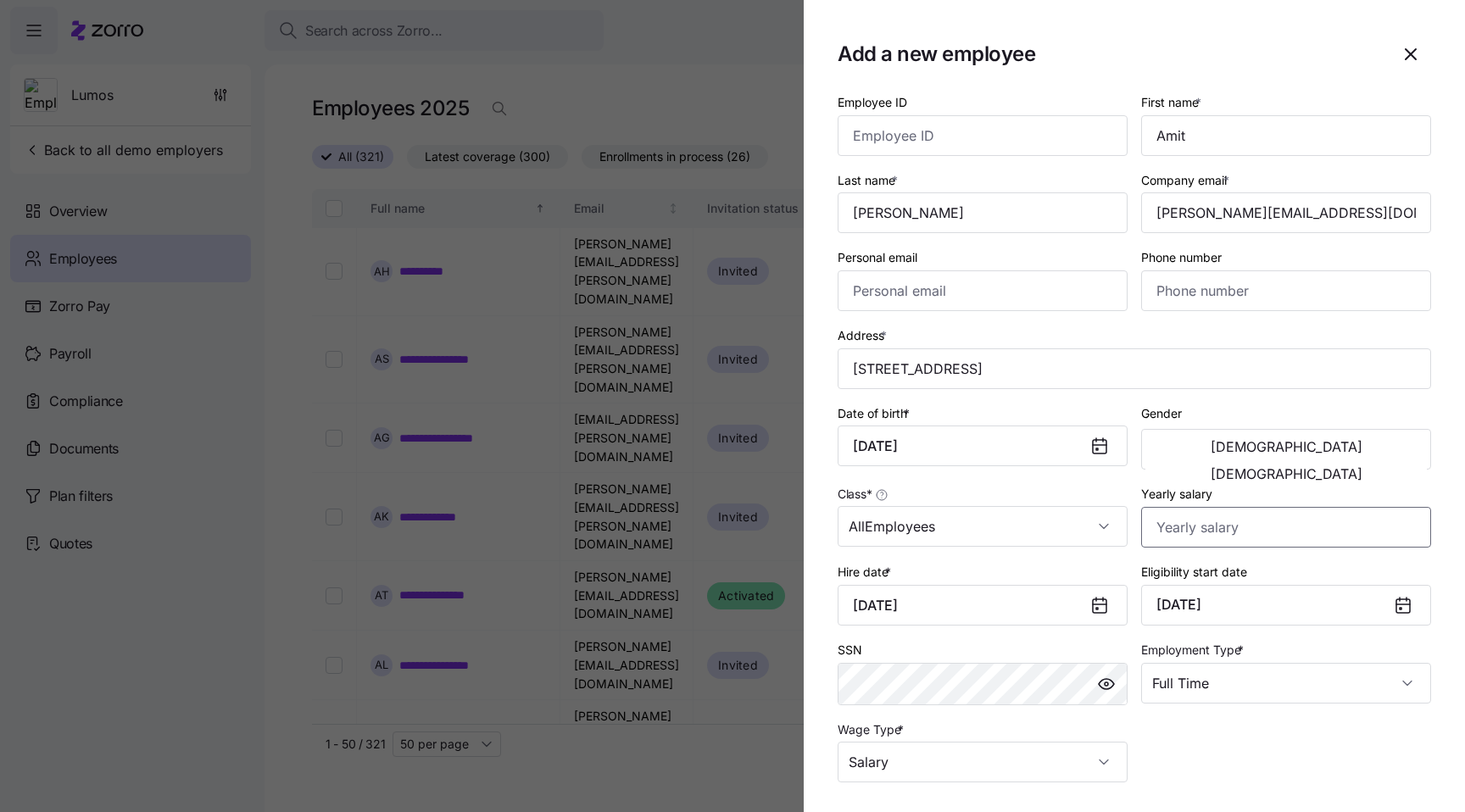
click at [1191, 536] on input "Yearly salary" at bounding box center [1287, 527] width 290 height 41
type input "$1"
type input "$555,555"
click at [1269, 755] on div "Employee ID First name * [PERSON_NAME] Last name * [PERSON_NAME] Company email …" at bounding box center [1134, 437] width 607 height 704
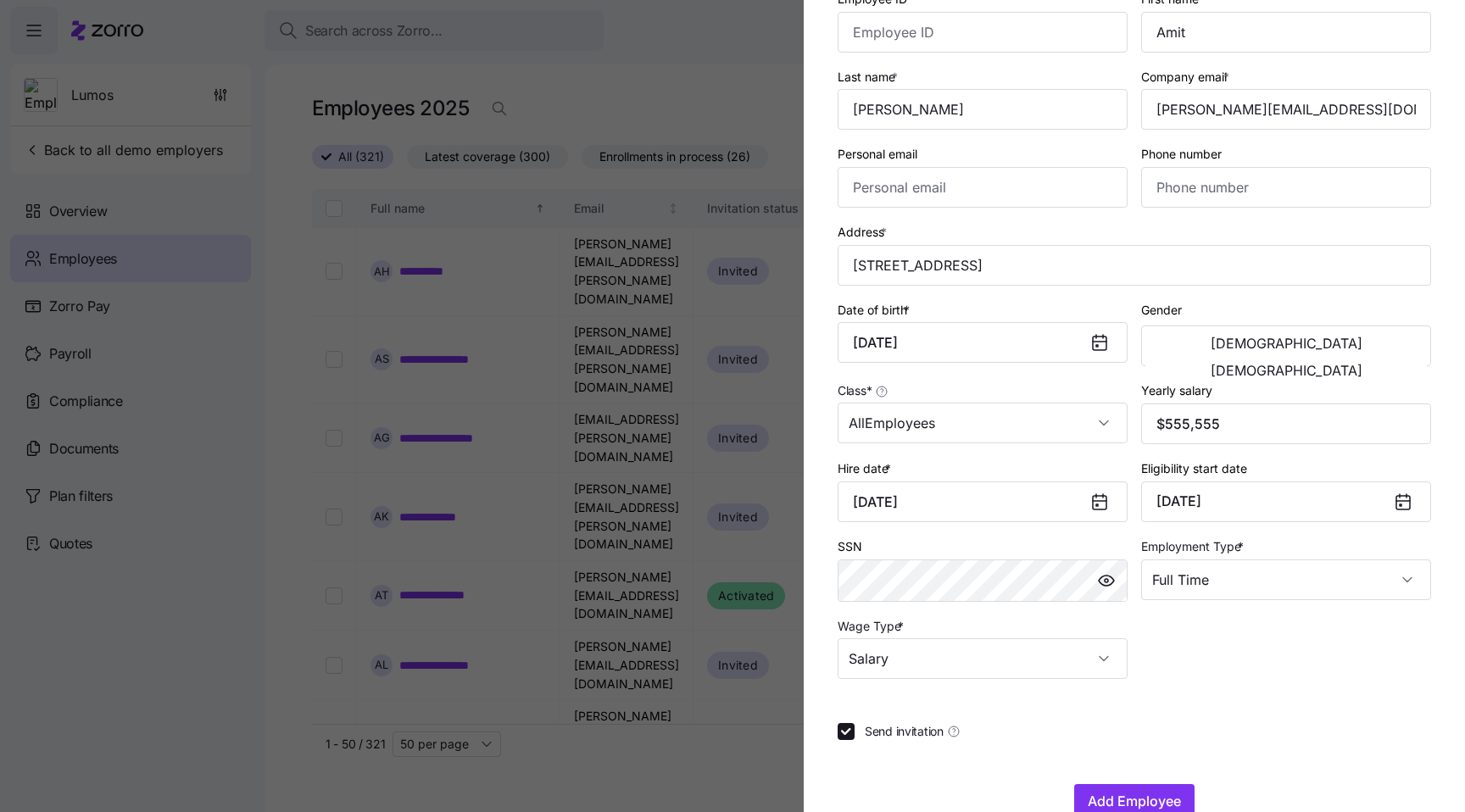
scroll to position [106, 0]
click at [1138, 805] on span "Add Employee" at bounding box center [1134, 798] width 93 height 20
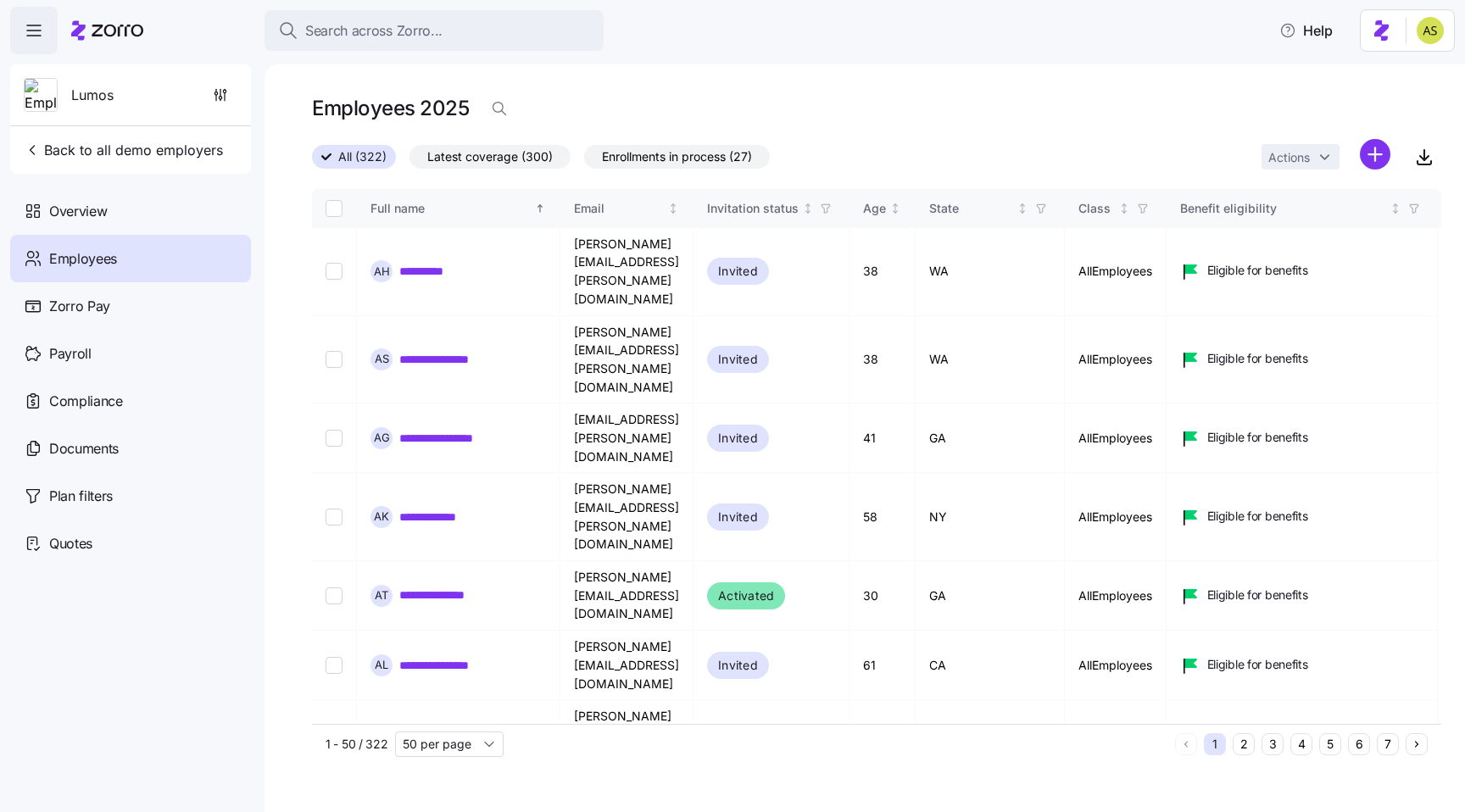
click at [921, 111] on div "Employees 2025" at bounding box center [877, 114] width 1129 height 47
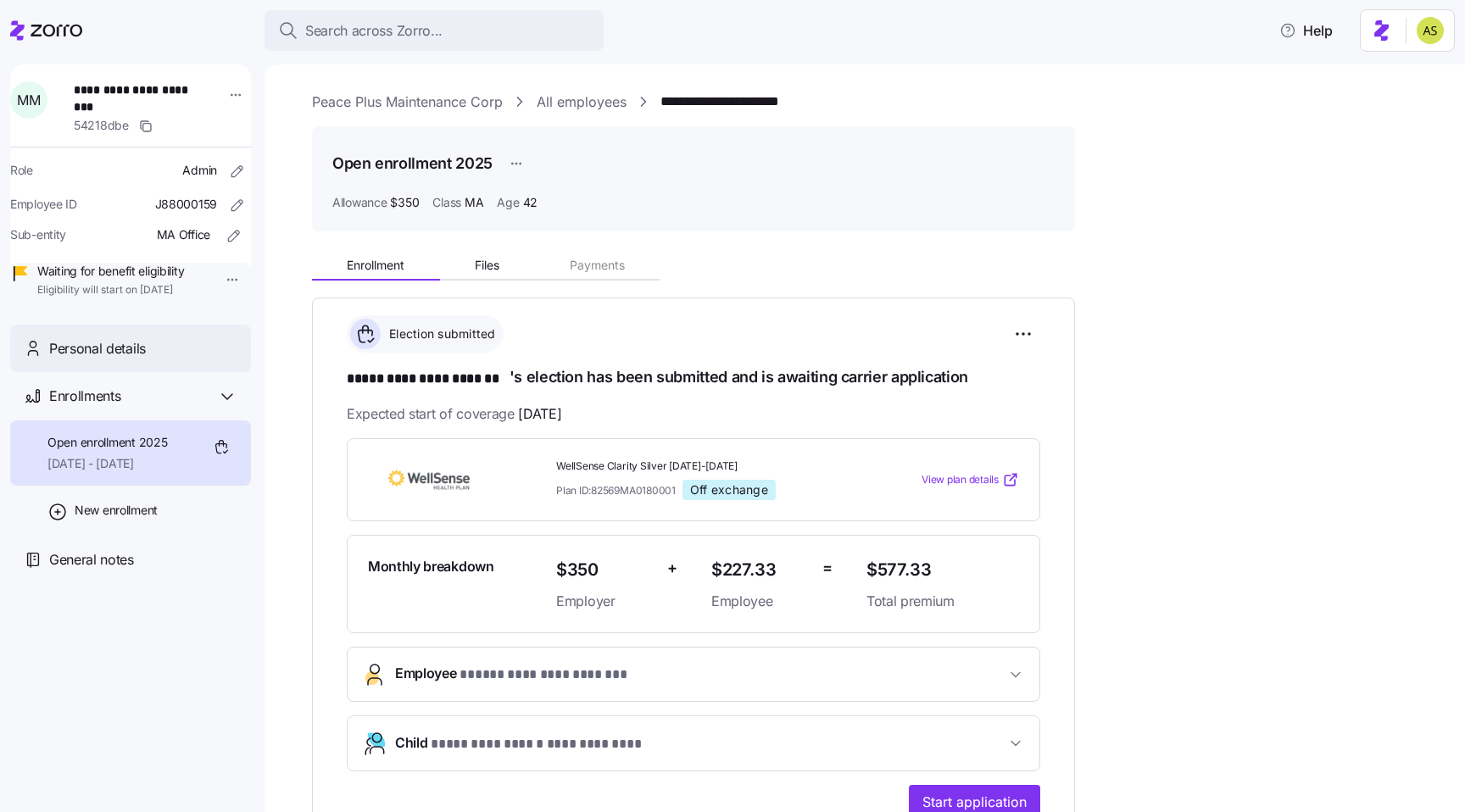
click at [185, 360] on div "Personal details" at bounding box center [143, 348] width 188 height 21
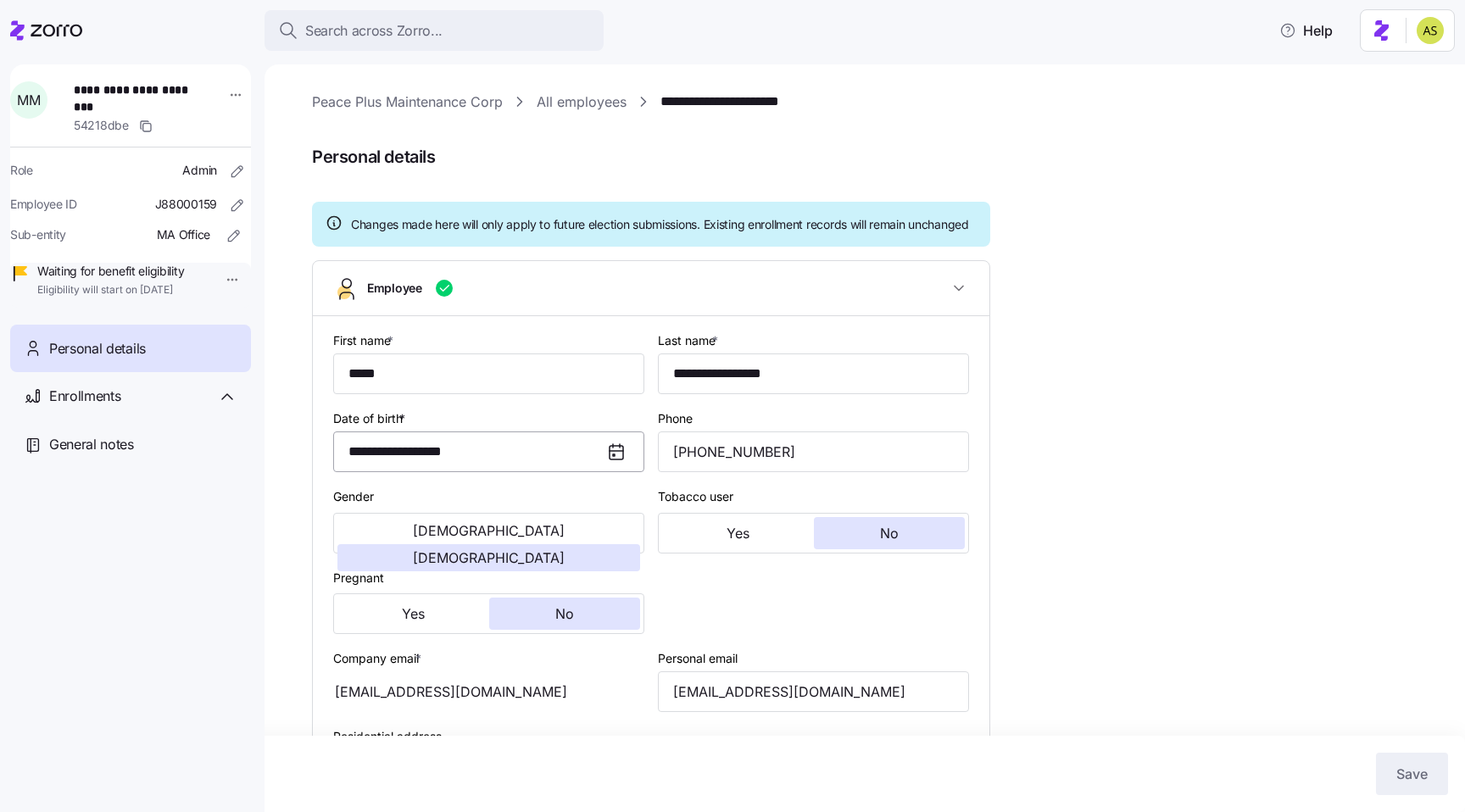
type input "MA"
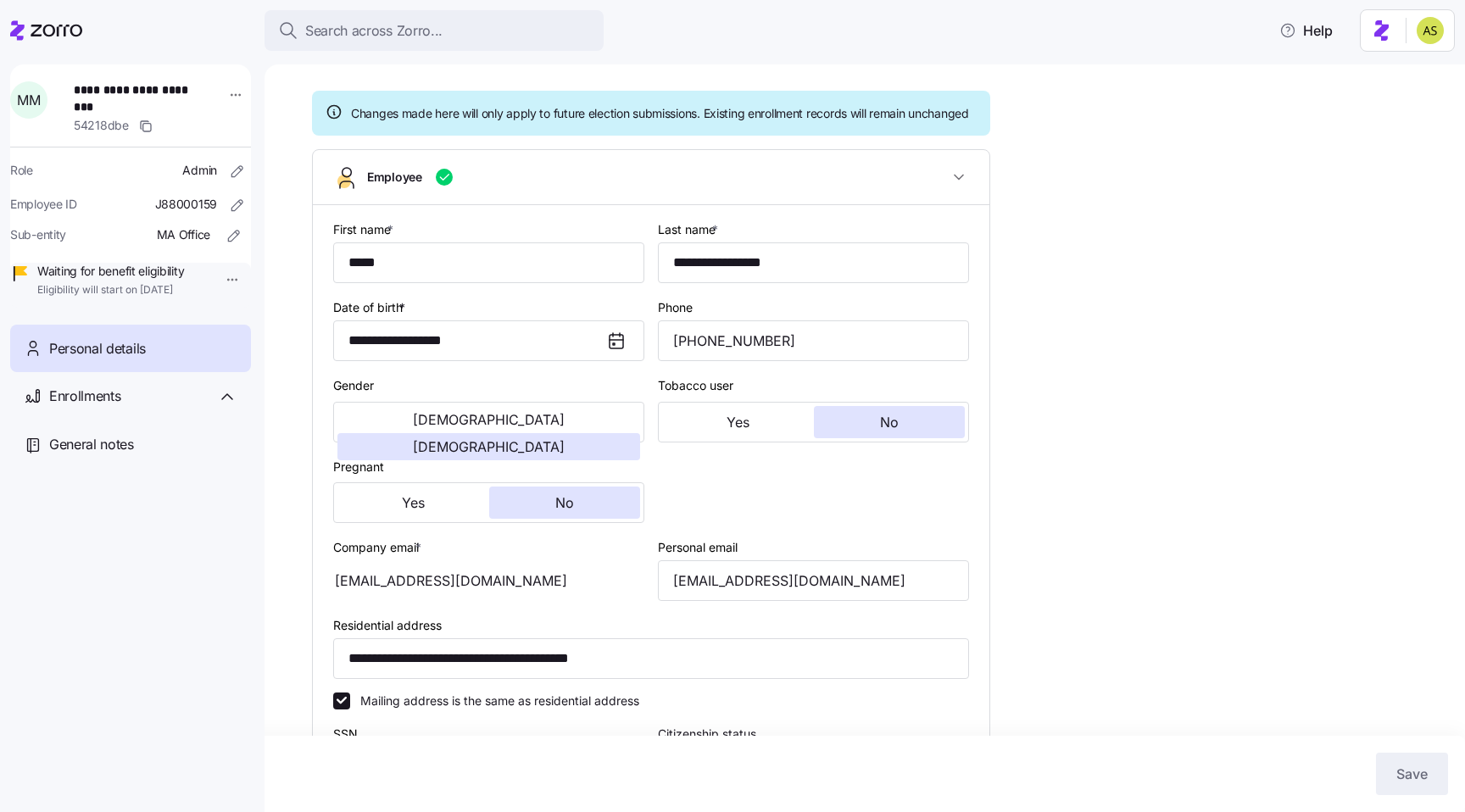
scroll to position [226, 0]
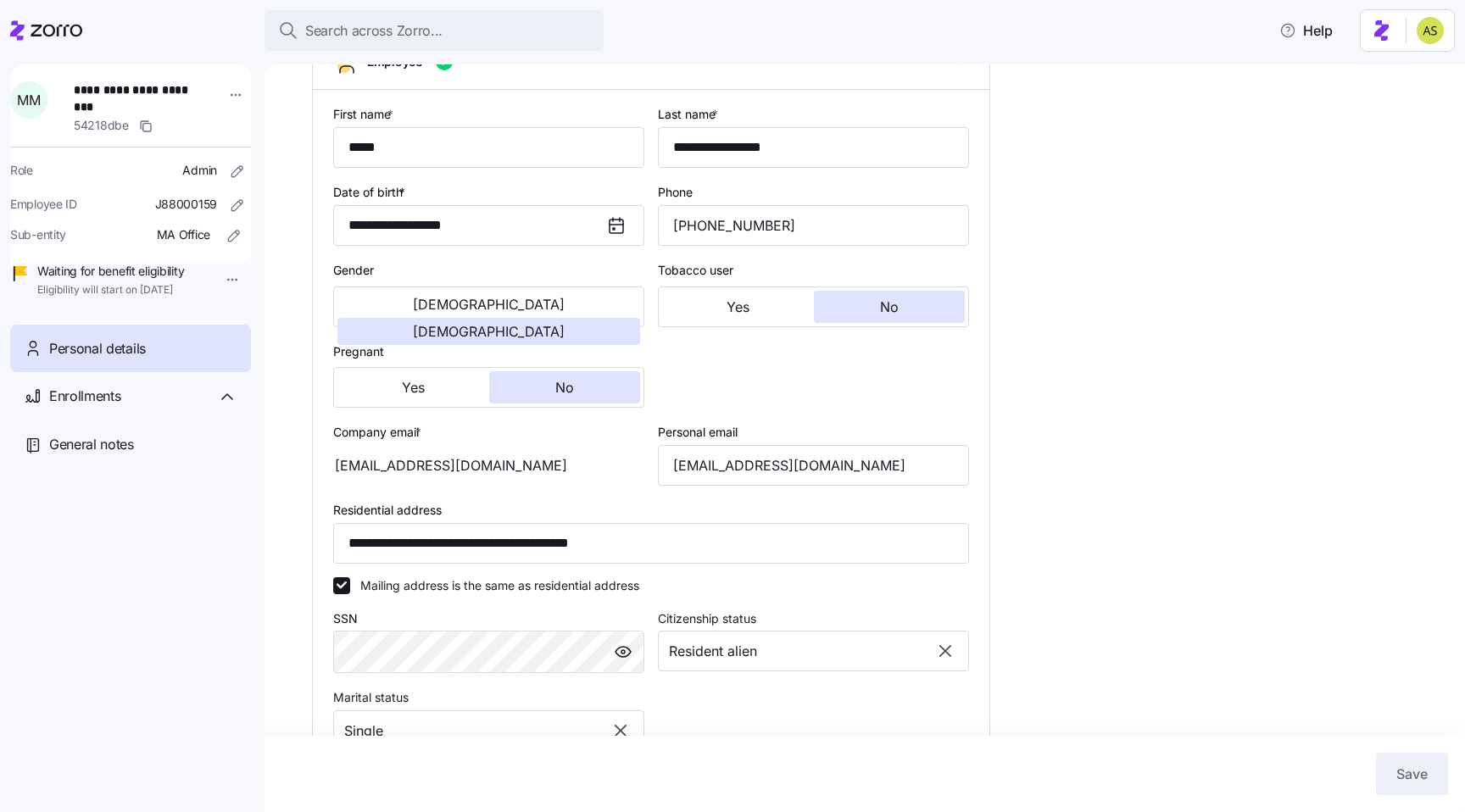
drag, startPoint x: 496, startPoint y: 484, endPoint x: 376, endPoint y: 483, distance: 120.0
click at [375, 483] on div "[EMAIL_ADDRESS][DOMAIN_NAME]" at bounding box center [488, 465] width 311 height 41
